Goal: Information Seeking & Learning: Learn about a topic

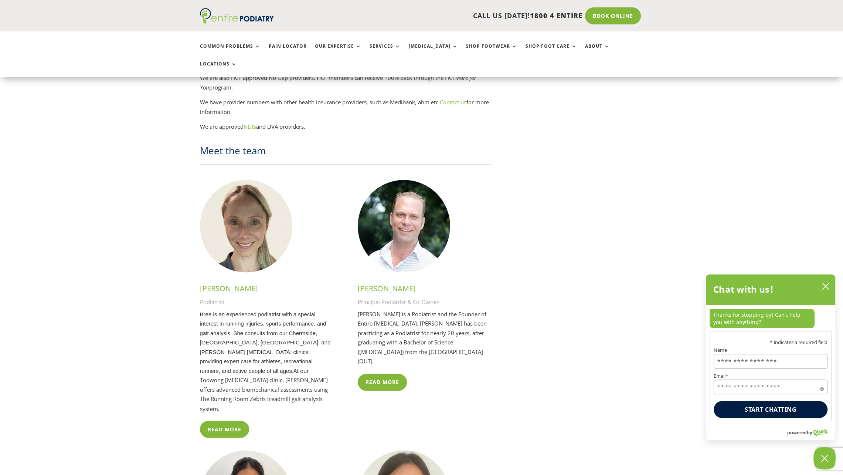
scroll to position [1732, 0]
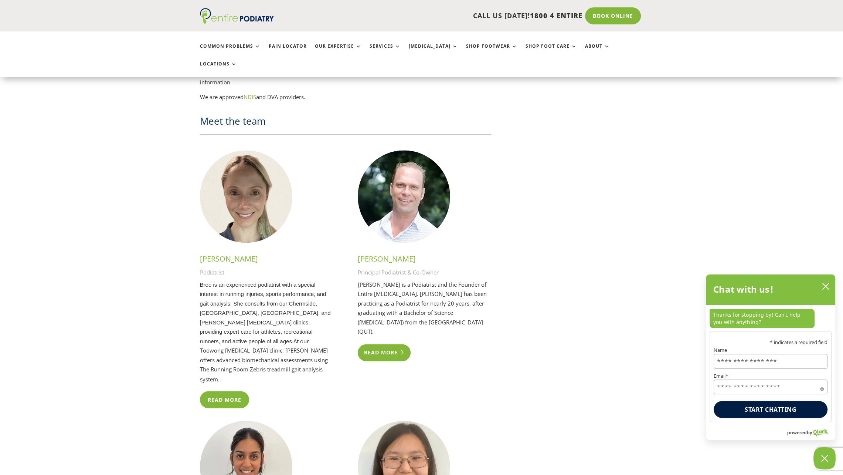
click at [385, 344] on link "Read More" at bounding box center [384, 352] width 53 height 17
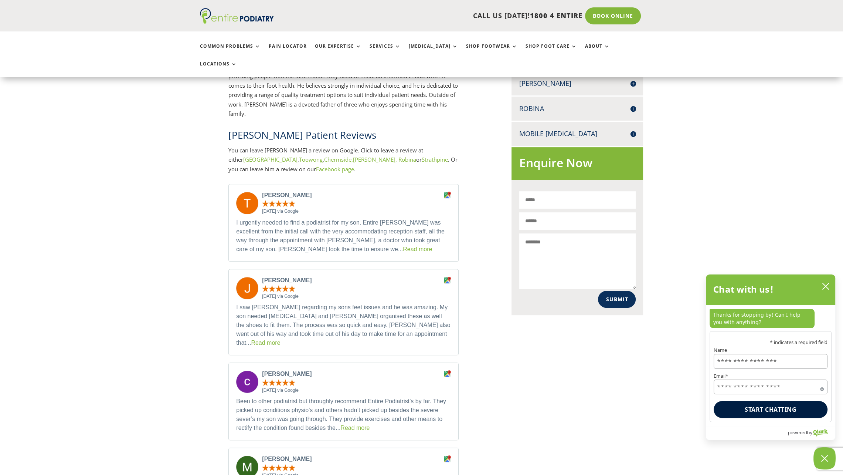
scroll to position [415, 0]
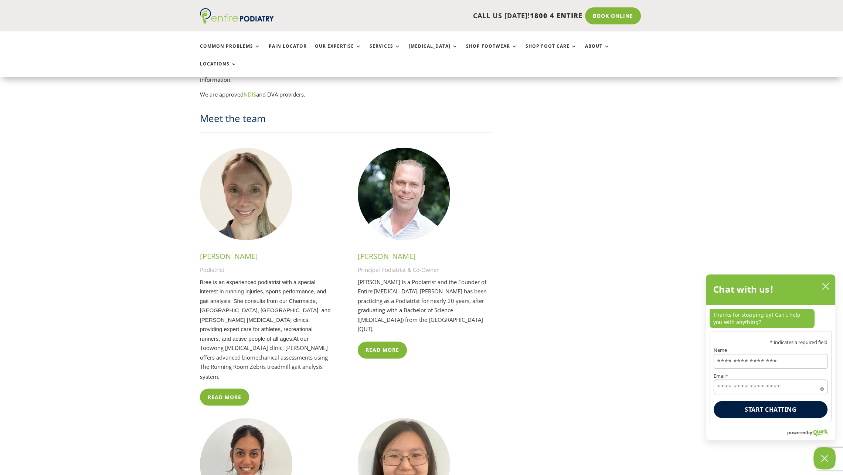
scroll to position [1646, 0]
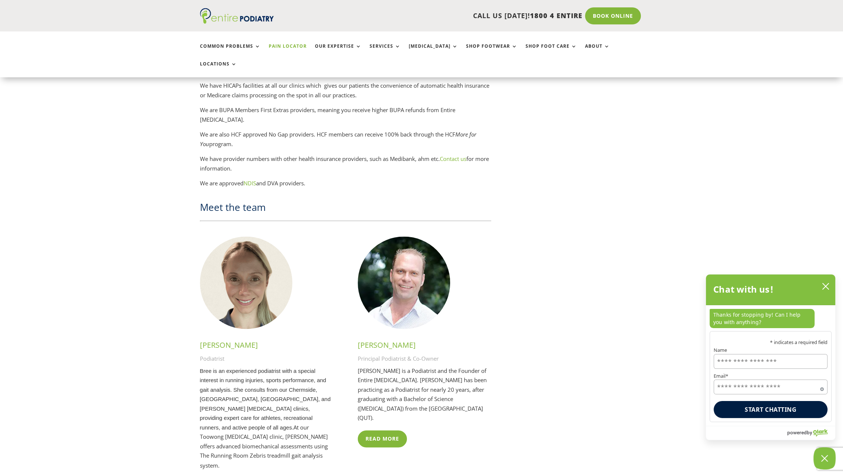
click at [300, 53] on link "Pain Locator" at bounding box center [288, 52] width 38 height 16
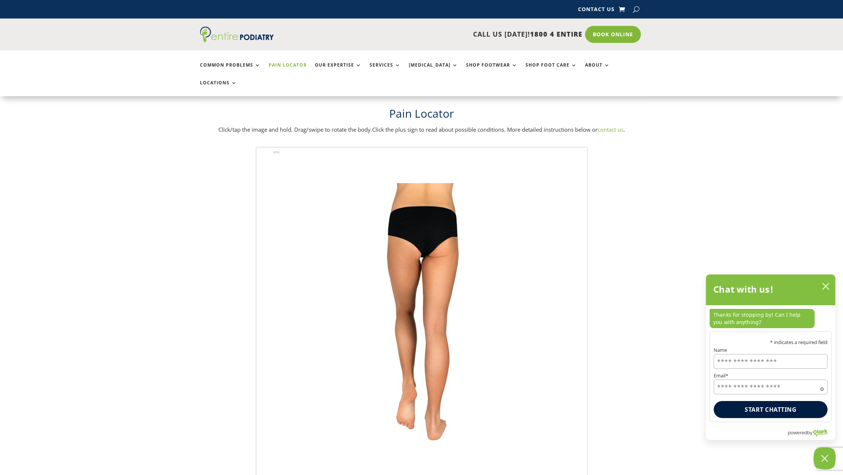
click at [413, 402] on img at bounding box center [422, 331] width 204 height 296
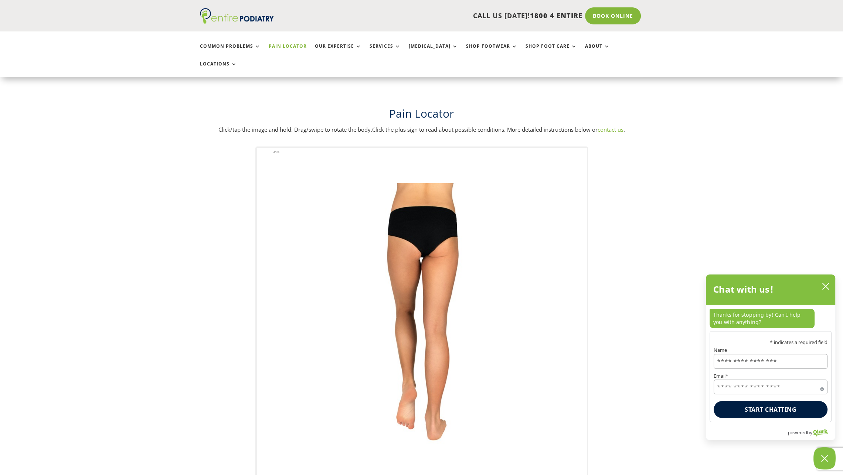
scroll to position [30, 0]
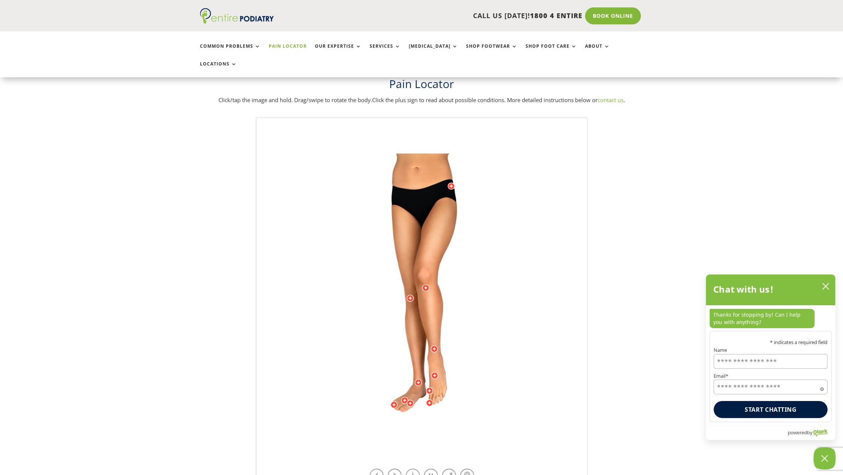
click at [417, 389] on img at bounding box center [422, 301] width 204 height 296
click at [410, 399] on div at bounding box center [410, 402] width 7 height 7
click at [428, 399] on div at bounding box center [429, 402] width 7 height 7
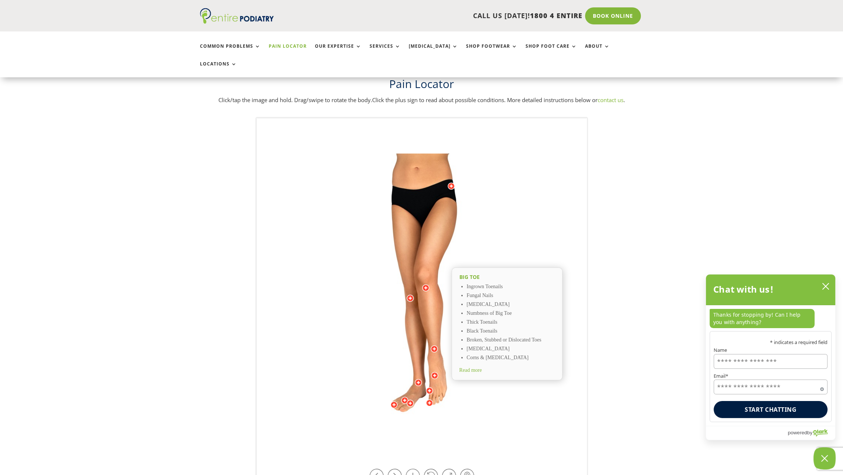
click at [428, 387] on div at bounding box center [429, 390] width 7 height 7
click at [472, 378] on span "Read more" at bounding box center [463, 381] width 23 height 6
